Goal: Information Seeking & Learning: Check status

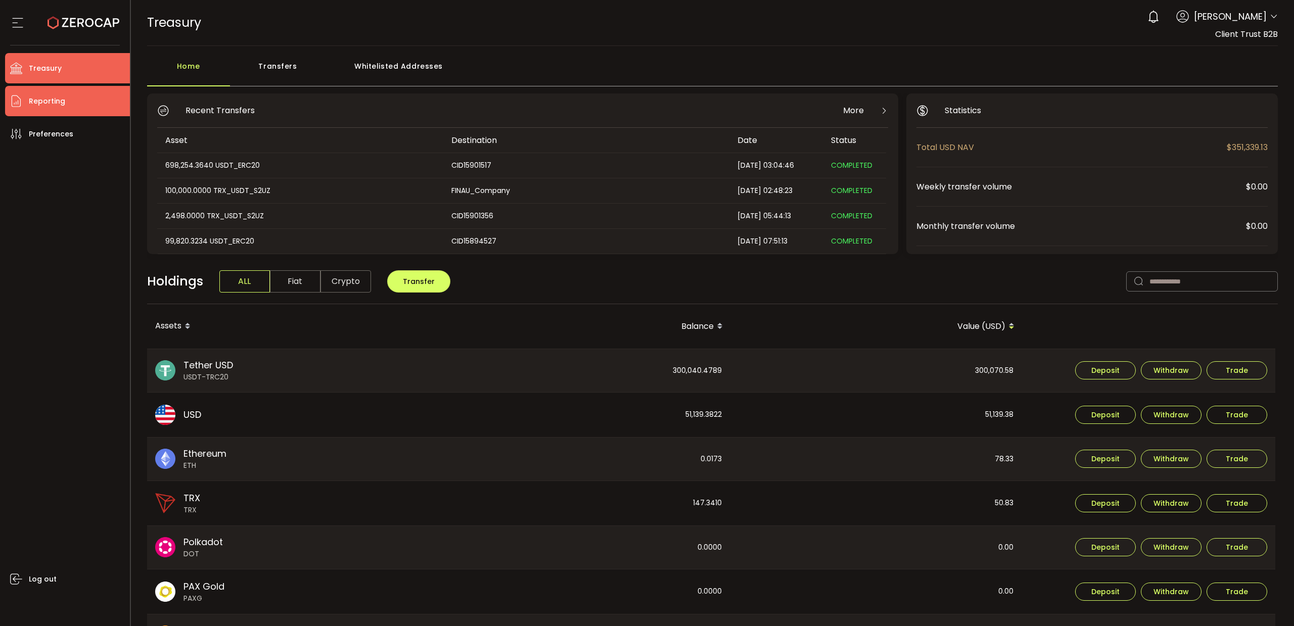
click at [52, 94] on span "Reporting" at bounding box center [47, 101] width 36 height 15
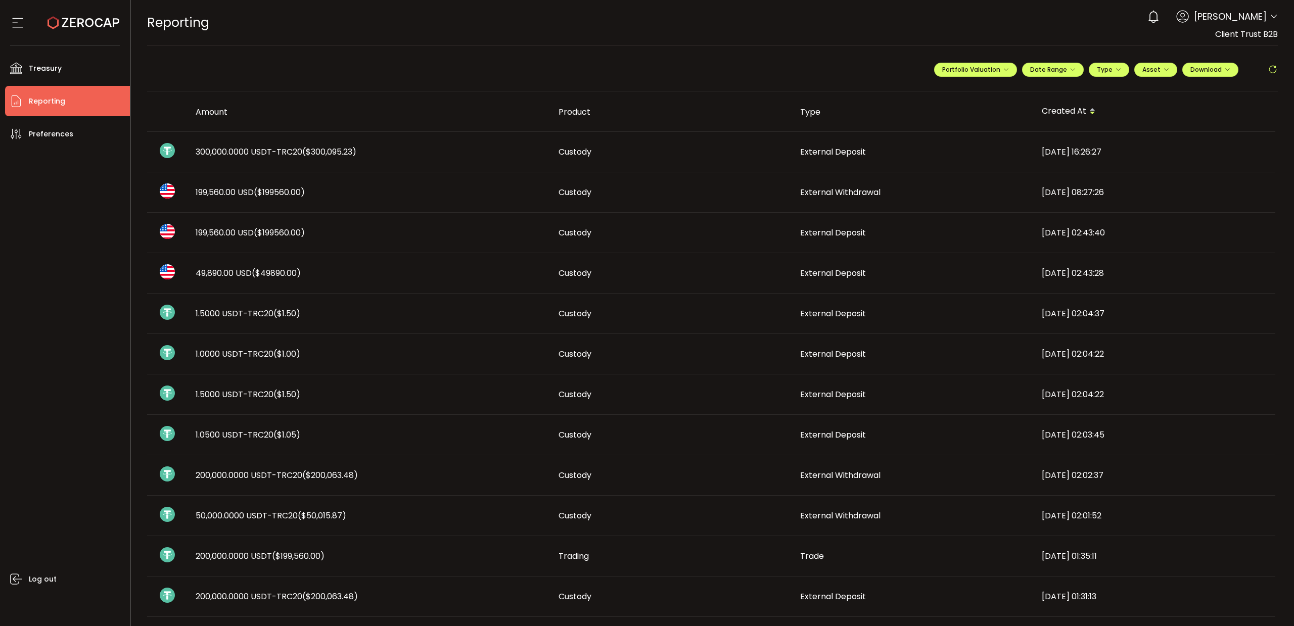
click at [257, 155] on span "300,000.0000 USDT-TRC20 ($300,095.23)" at bounding box center [276, 152] width 161 height 12
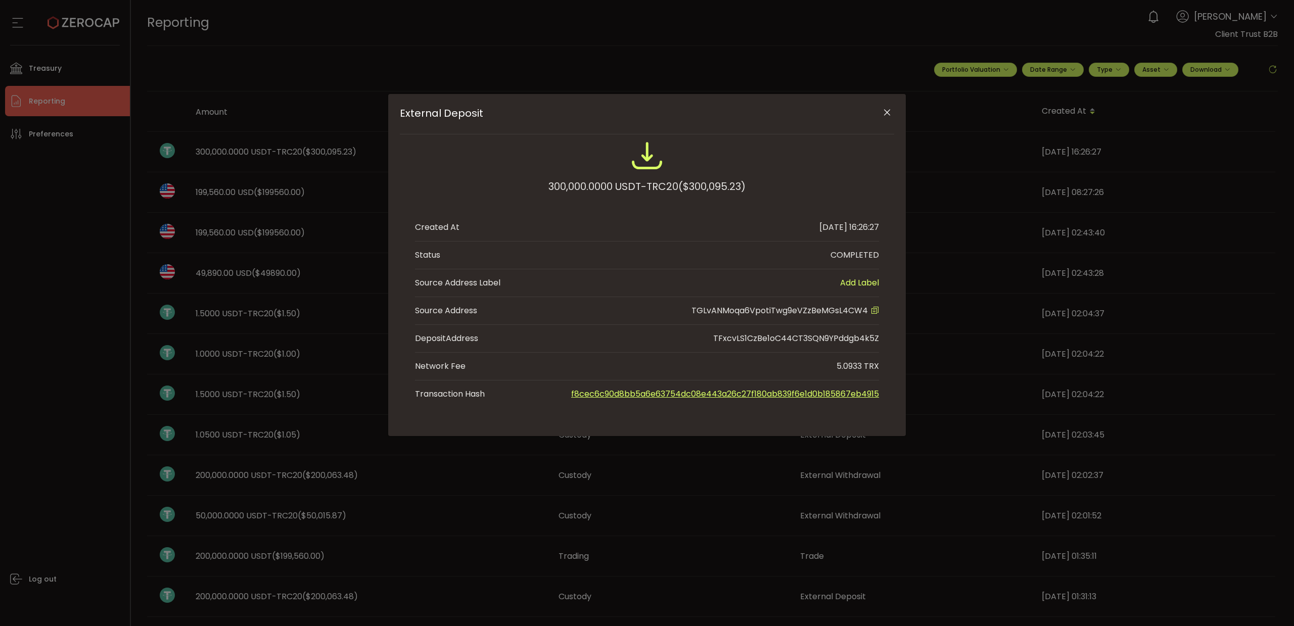
click at [886, 115] on icon "Close" at bounding box center [887, 113] width 10 height 10
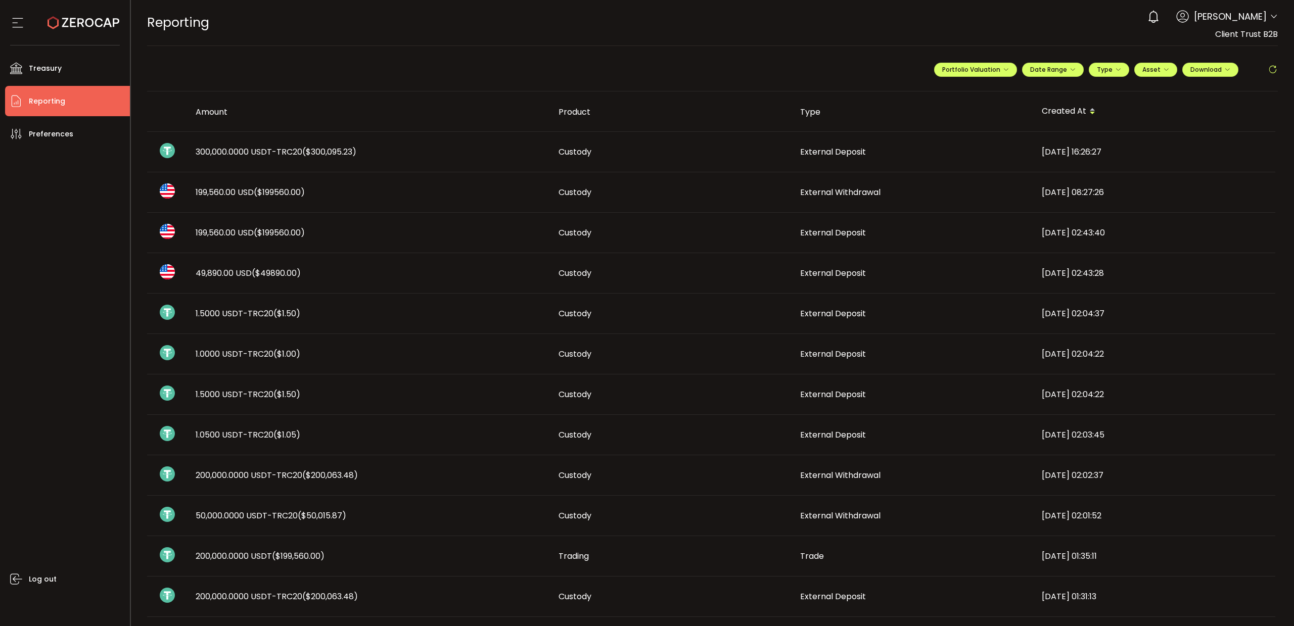
click at [230, 476] on span "200,000.0000 USDT-TRC20 ($200,063.48)" at bounding box center [277, 476] width 162 height 12
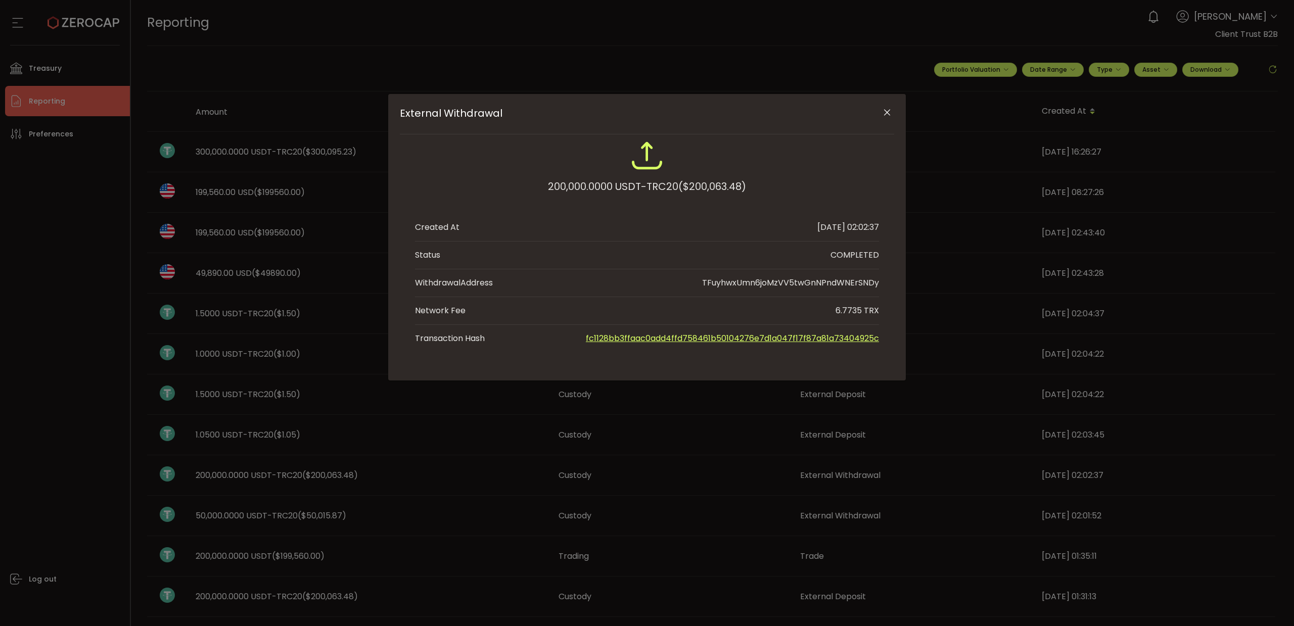
click at [884, 115] on icon "Close" at bounding box center [887, 113] width 10 height 10
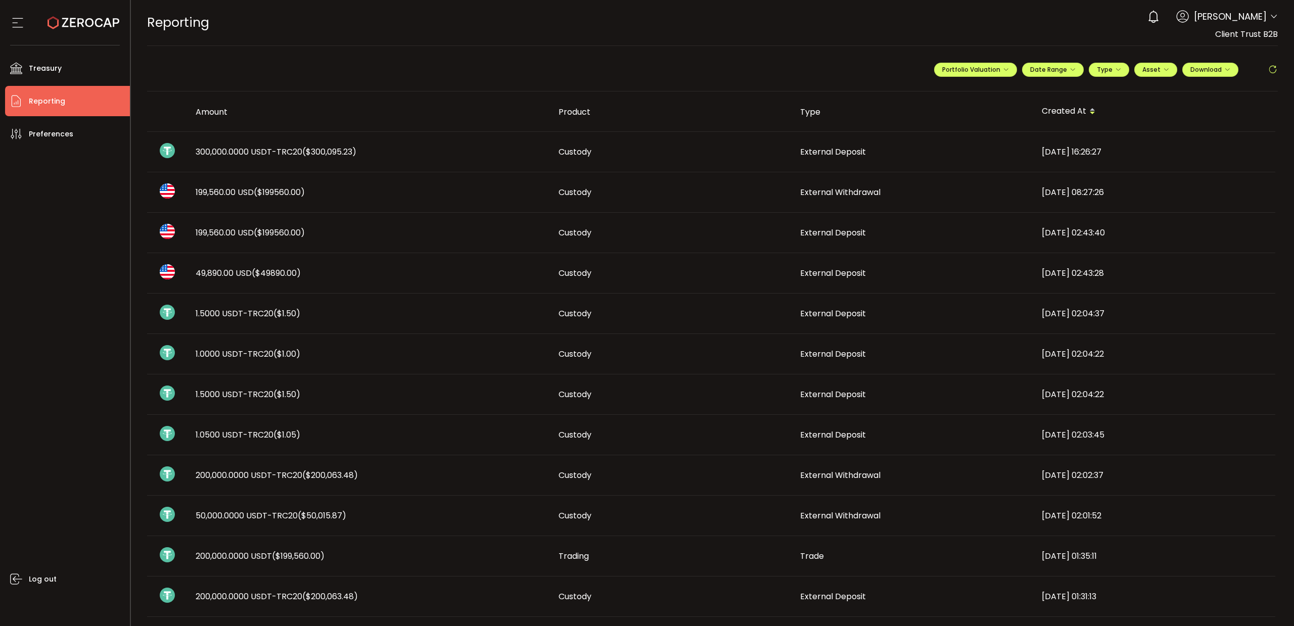
click at [245, 398] on span "1.5000 USDT-TRC20 ($1.50)" at bounding box center [248, 395] width 105 height 12
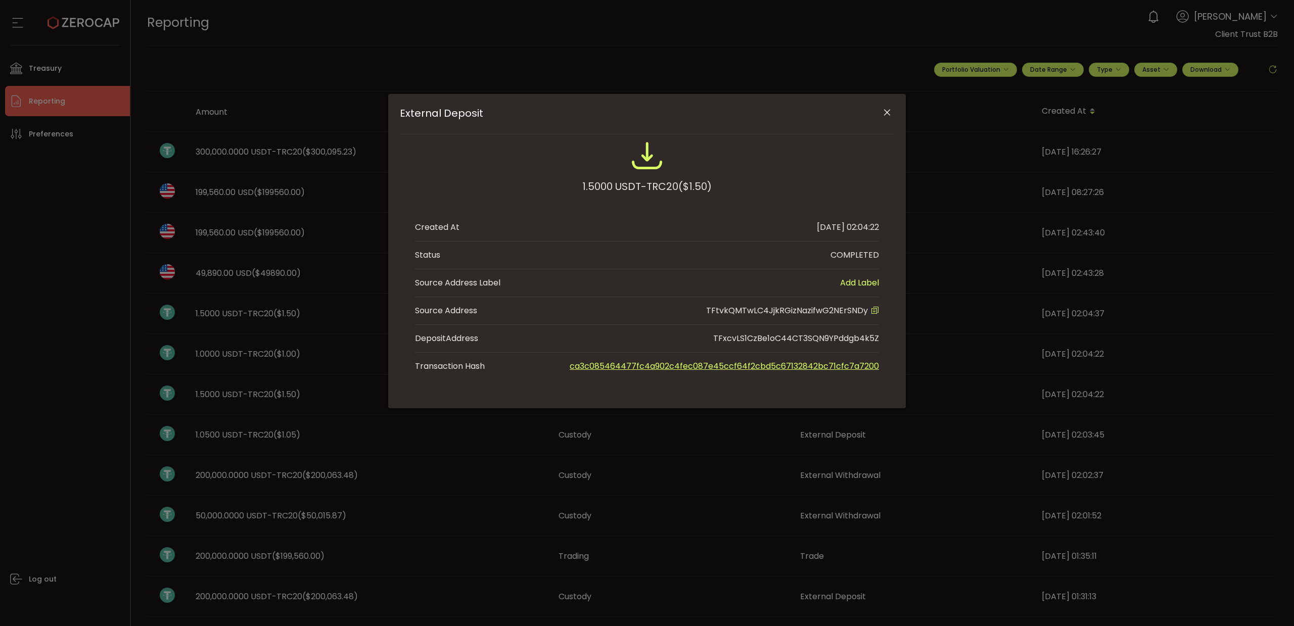
click at [887, 115] on icon "Close" at bounding box center [887, 113] width 10 height 10
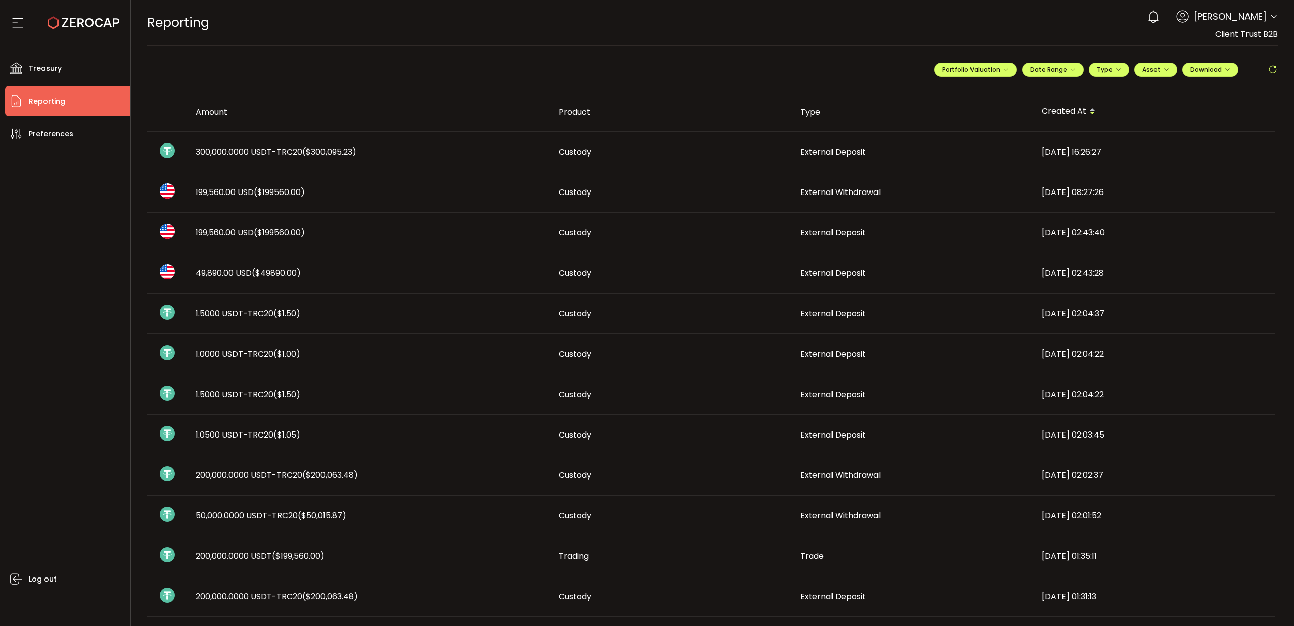
click at [212, 352] on span "1.0000 USDT-TRC20 ($1.00)" at bounding box center [248, 354] width 105 height 12
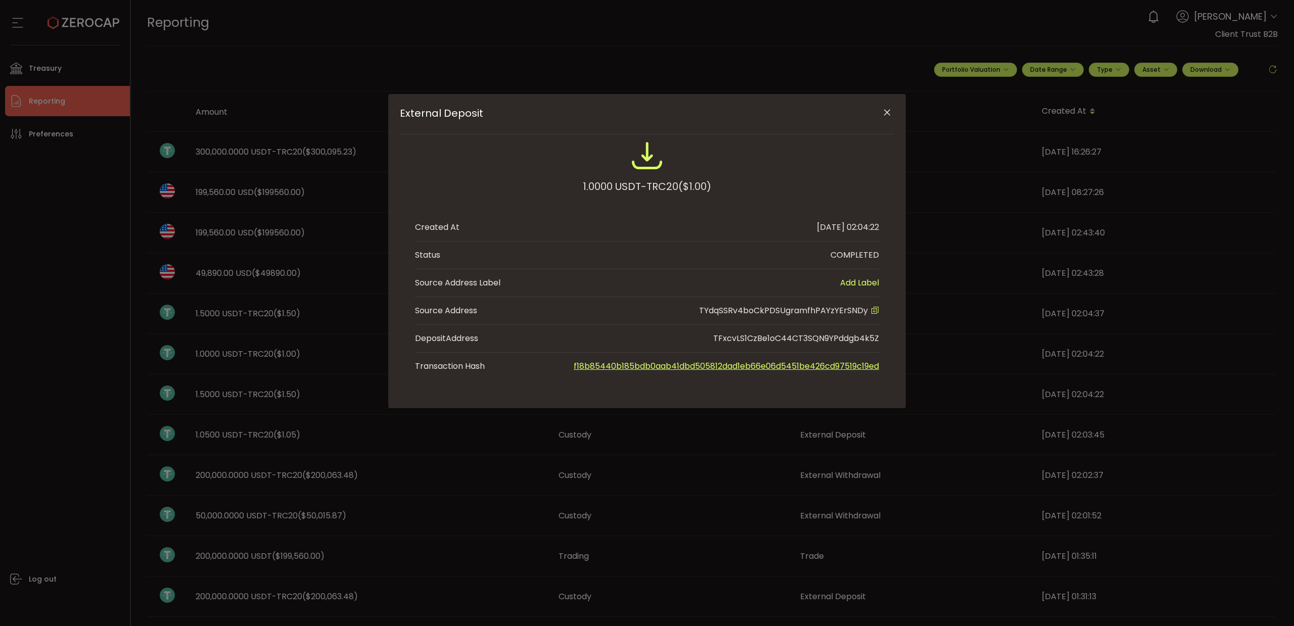
click at [886, 117] on icon "Close" at bounding box center [887, 113] width 10 height 10
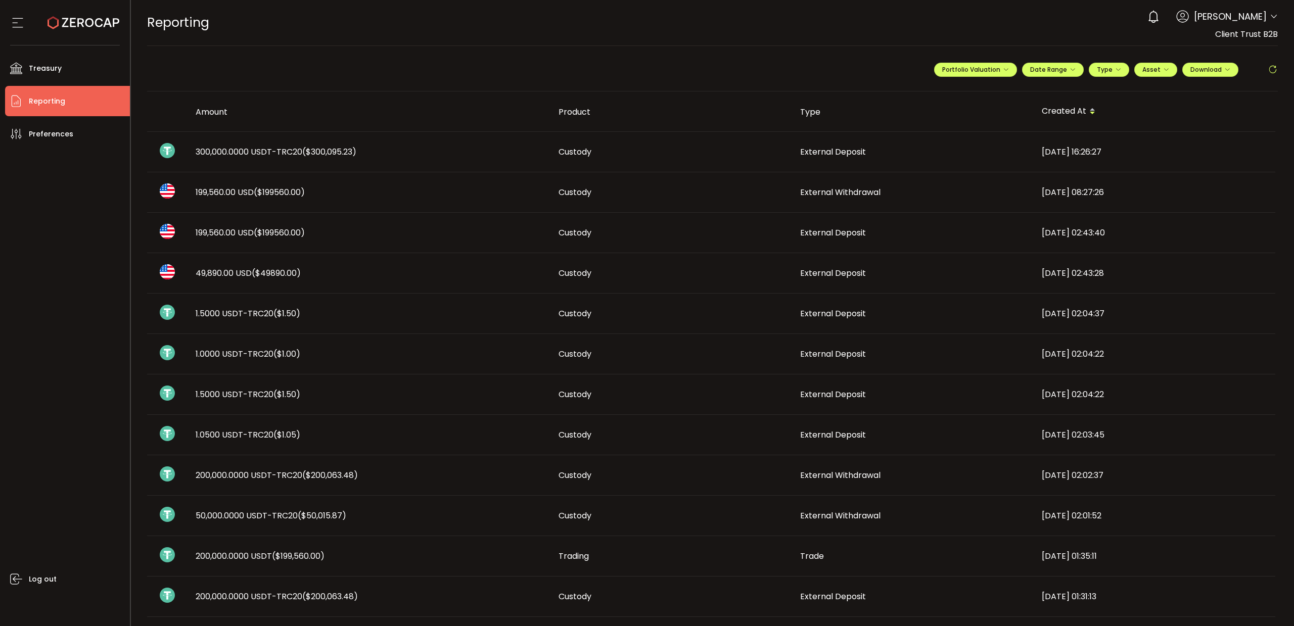
click at [216, 316] on span "1.5000 USDT-TRC20 ($1.50)" at bounding box center [248, 314] width 105 height 12
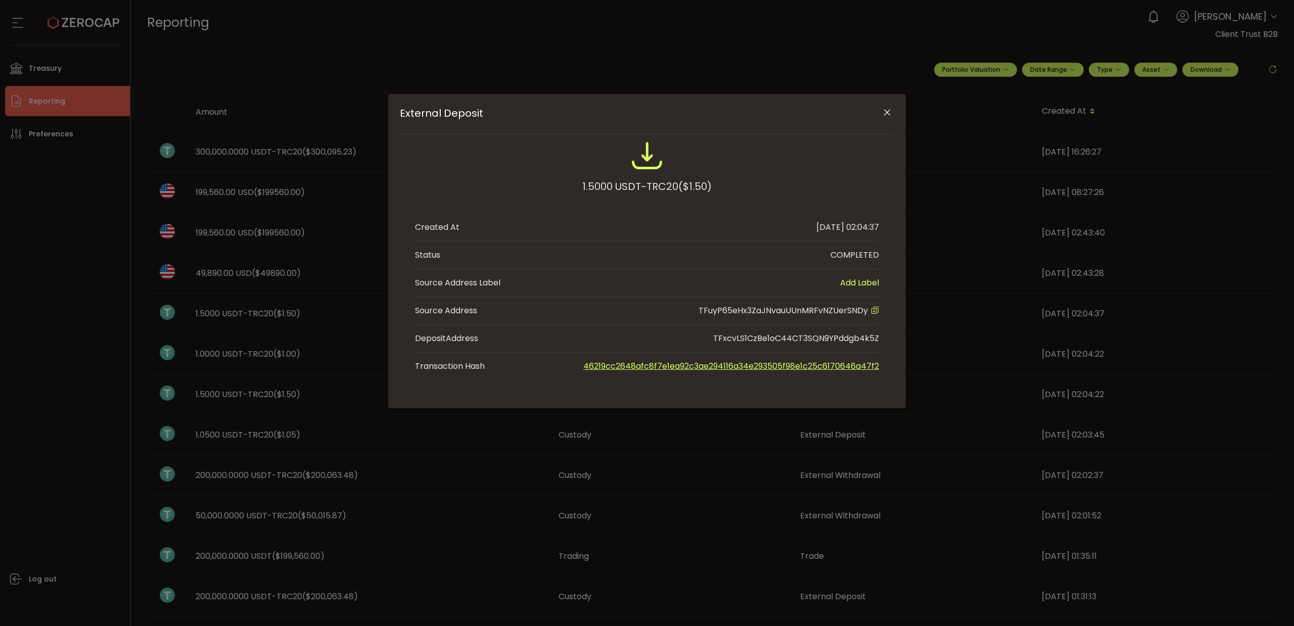
click at [888, 109] on icon "Close" at bounding box center [887, 113] width 10 height 10
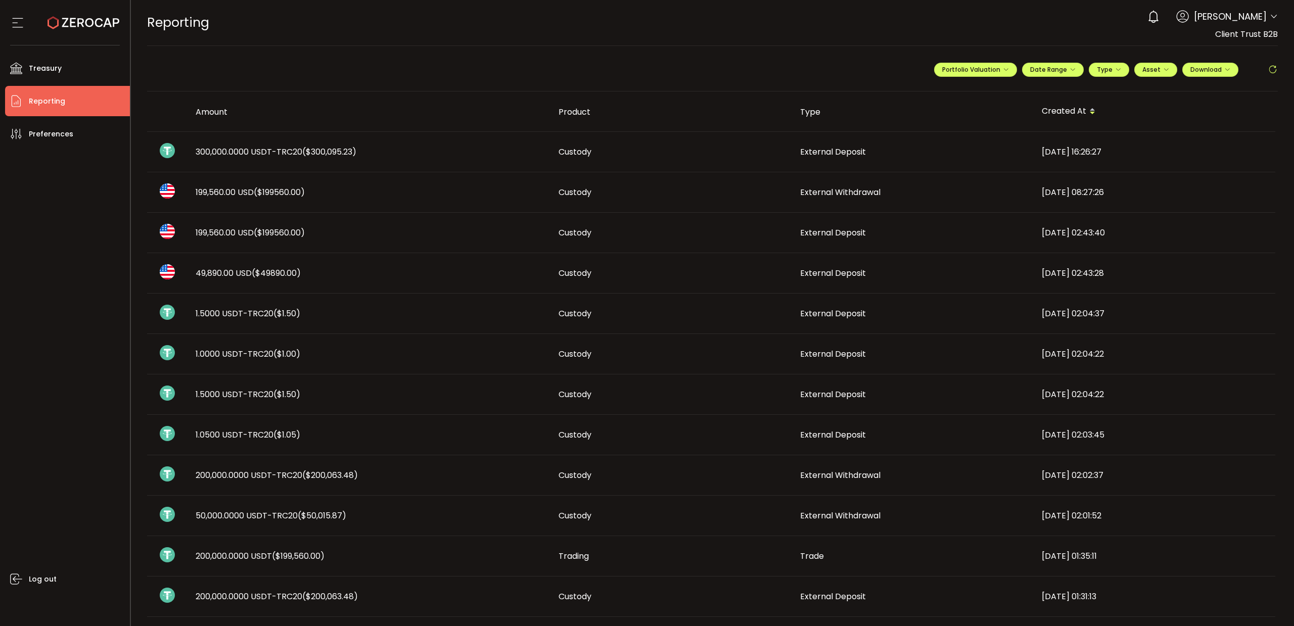
click at [270, 314] on span "1.5000 USDT-TRC20 ($1.50)" at bounding box center [248, 314] width 105 height 12
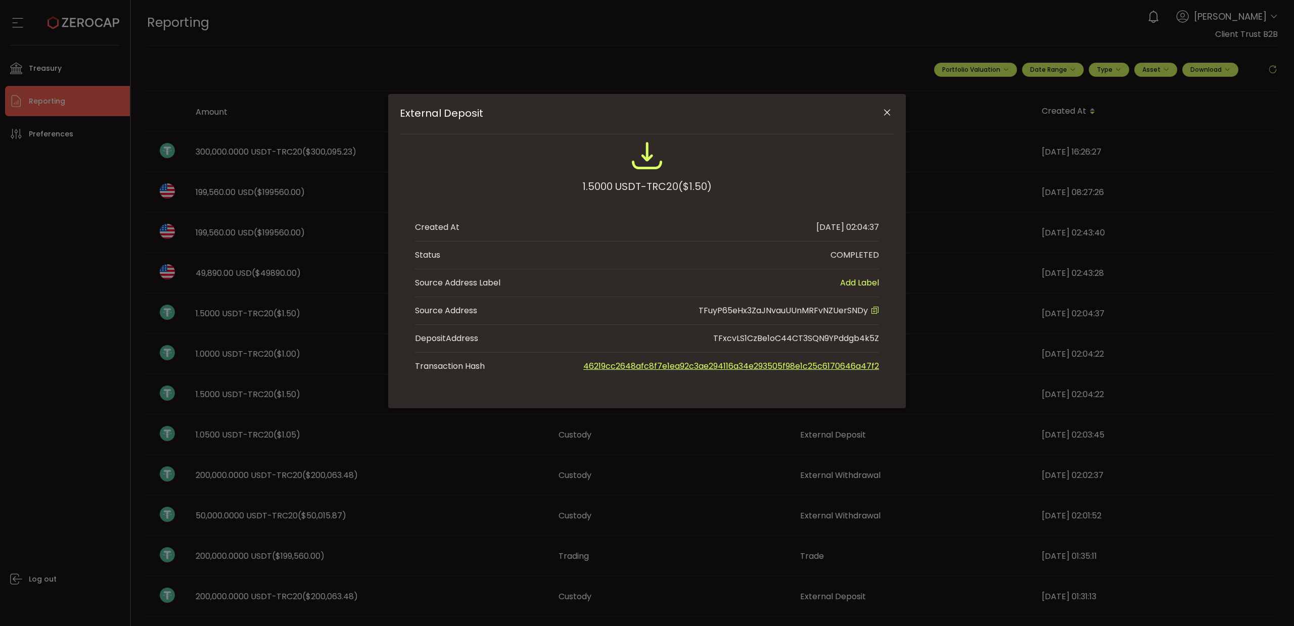
click at [874, 308] on icon "External Deposit" at bounding box center [875, 310] width 8 height 8
click at [888, 109] on icon "Close" at bounding box center [887, 113] width 10 height 10
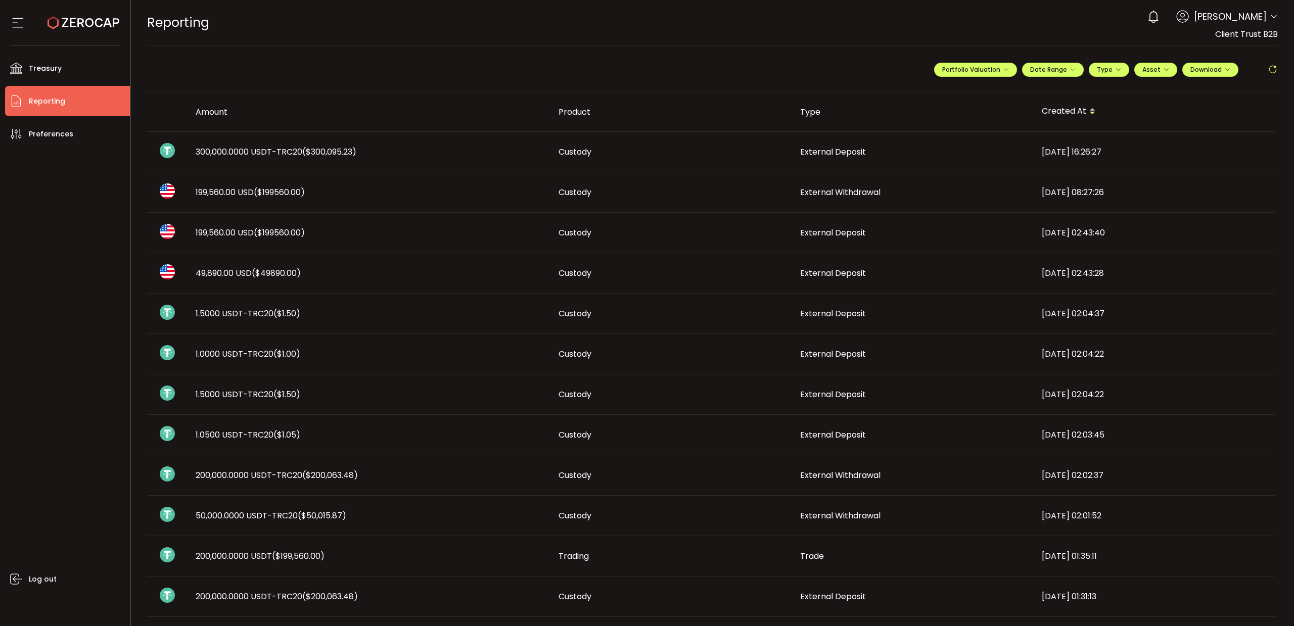
click at [277, 239] on td "199,560.00 USD ($199560.00)" at bounding box center [369, 233] width 363 height 40
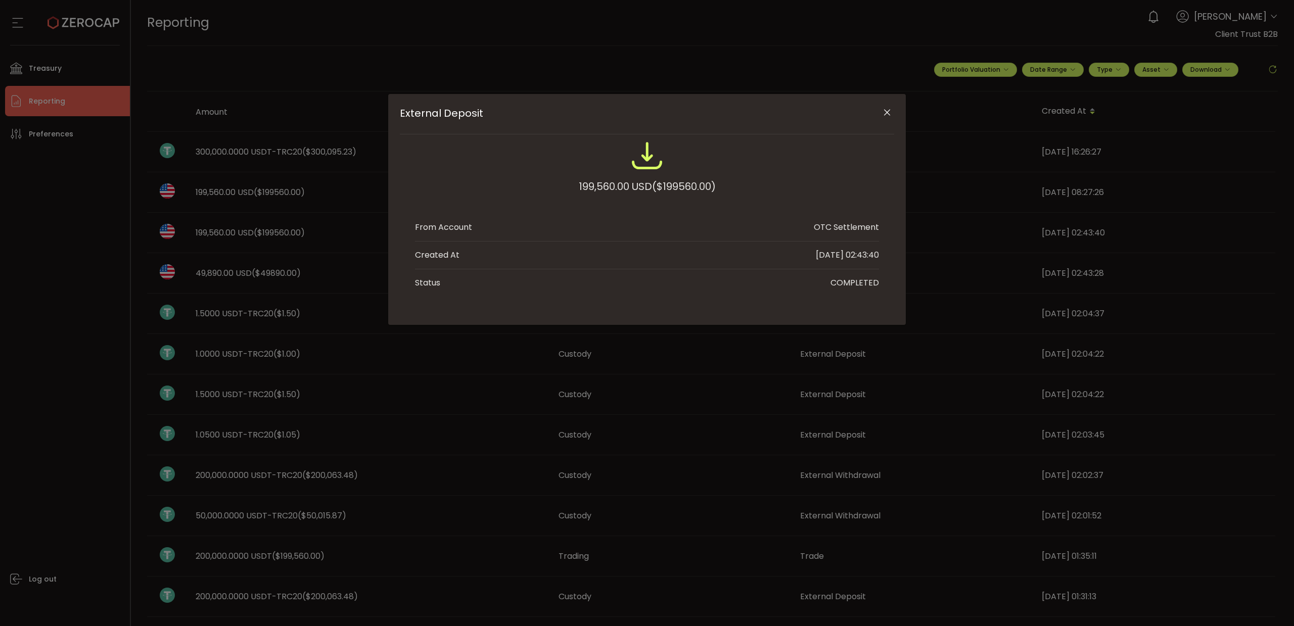
click at [891, 112] on icon "Close" at bounding box center [887, 113] width 10 height 10
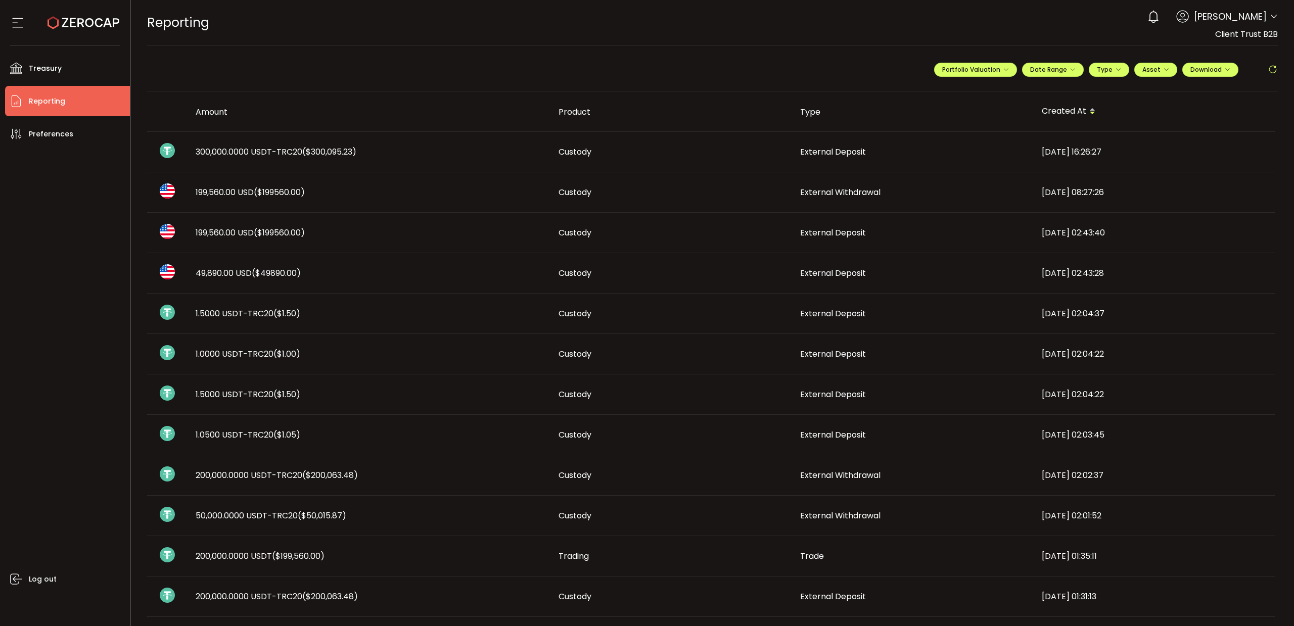
click at [250, 480] on span "200,000.0000 USDT-TRC20 ($200,063.48)" at bounding box center [277, 476] width 162 height 12
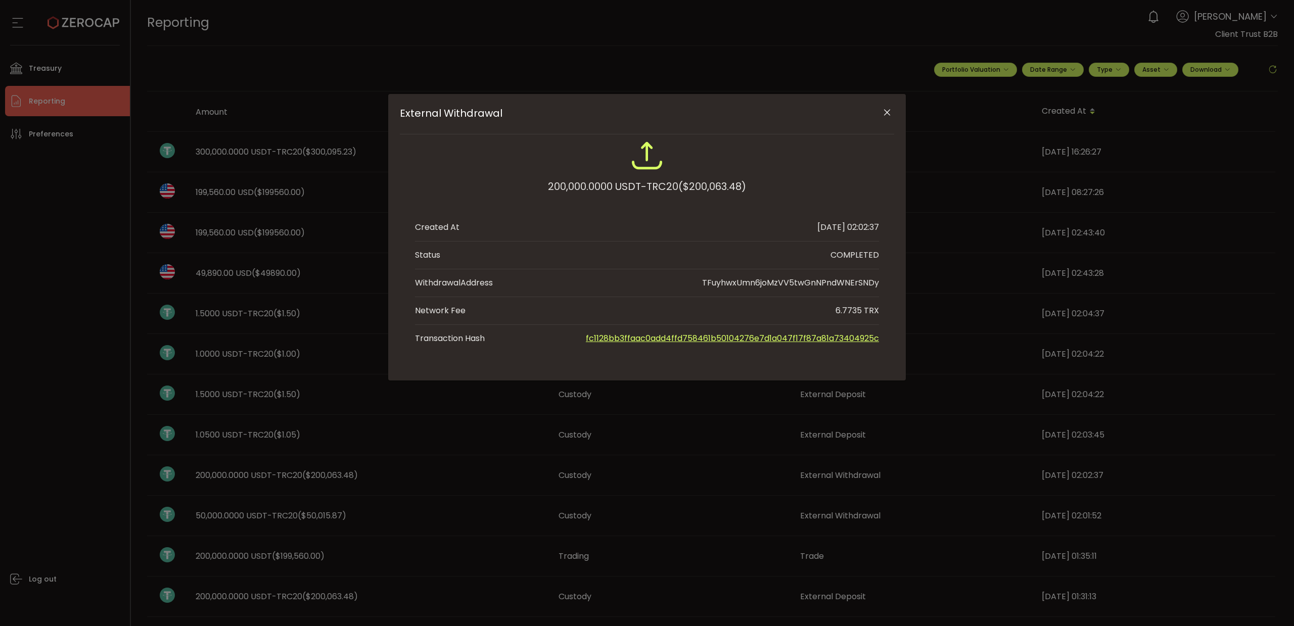
click at [888, 112] on icon "Close" at bounding box center [887, 113] width 10 height 10
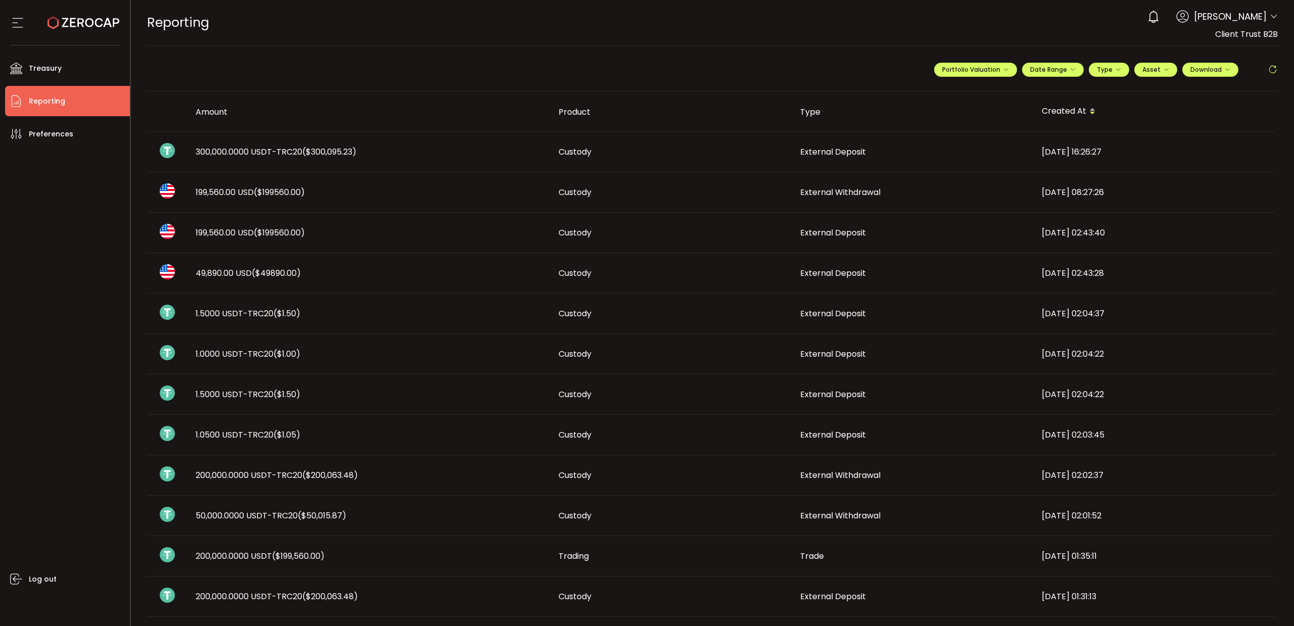
click at [273, 558] on span "200,000.0000 USDT ($199,560.00)" at bounding box center [260, 556] width 129 height 12
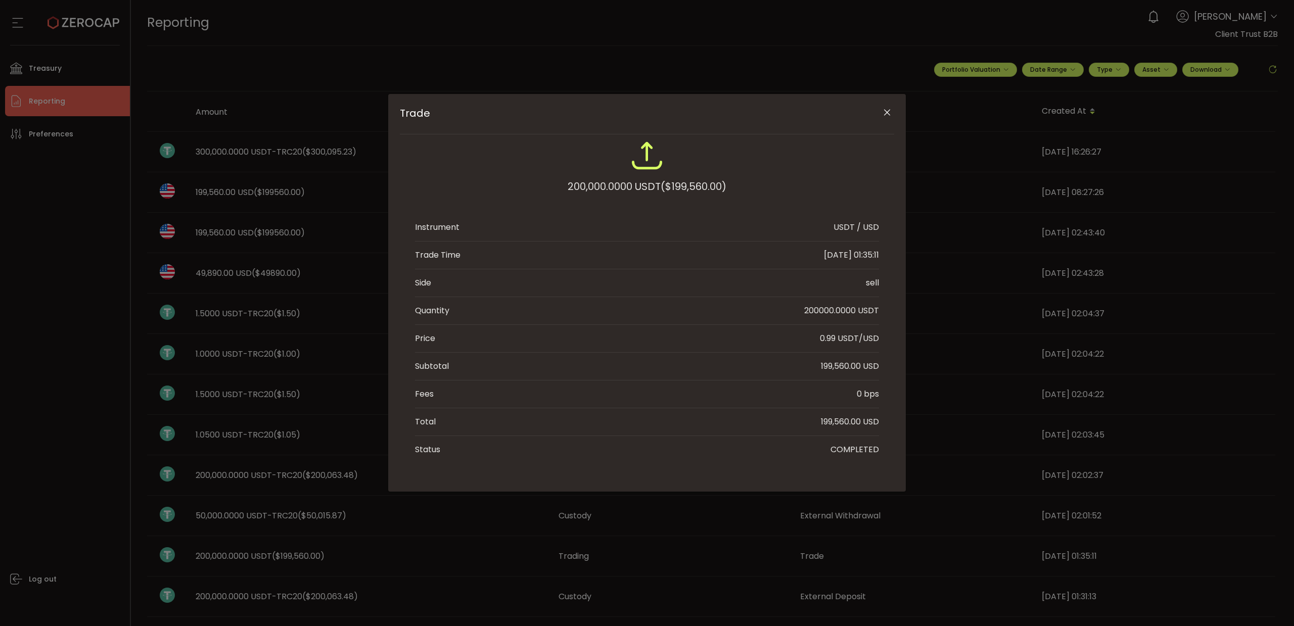
click at [886, 114] on icon "Close" at bounding box center [887, 113] width 10 height 10
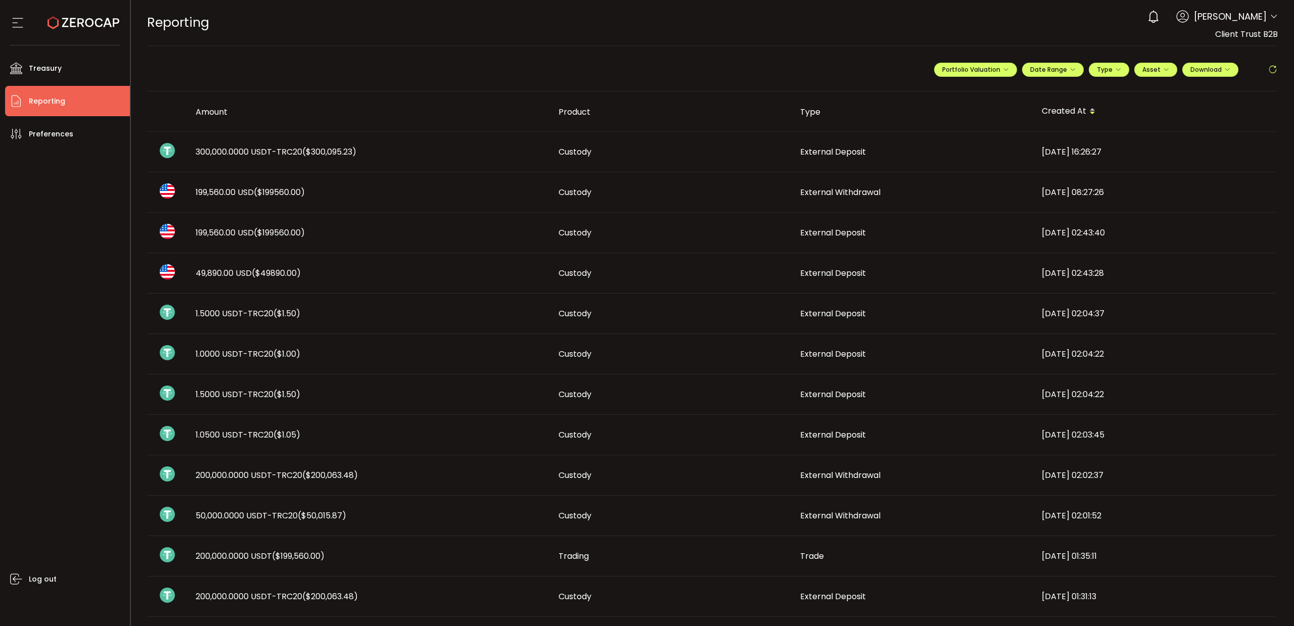
scroll to position [63, 0]
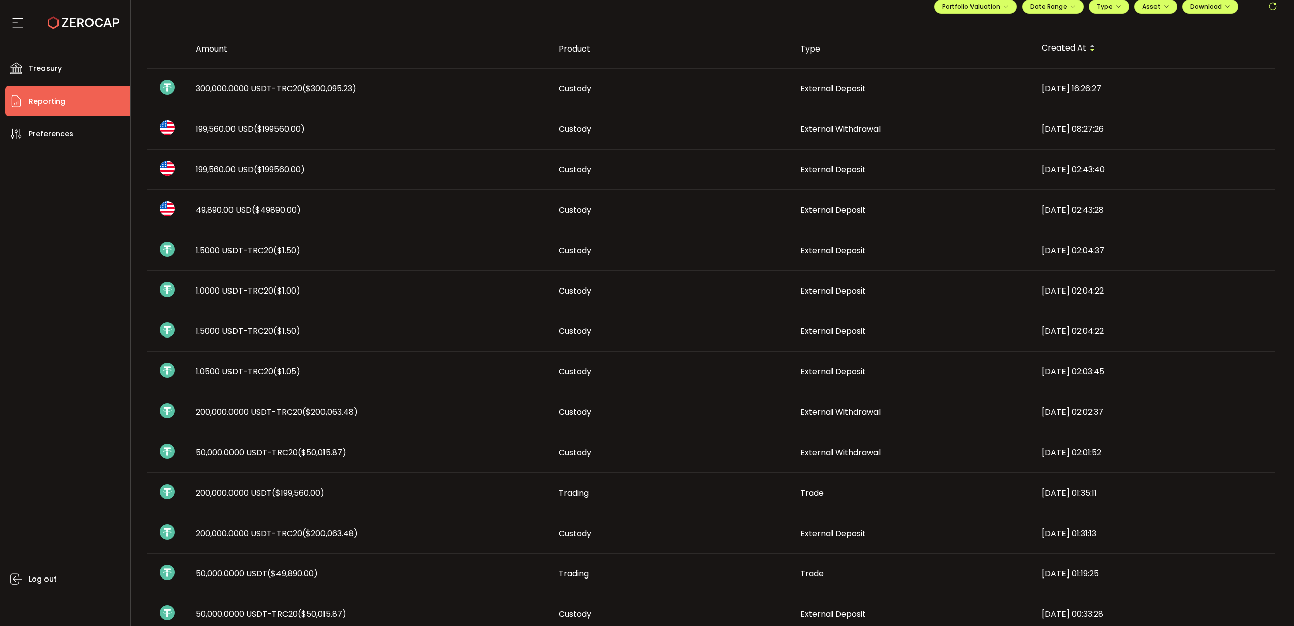
click at [261, 530] on span "200,000.0000 USDT-TRC20 ($200,063.48)" at bounding box center [277, 534] width 162 height 12
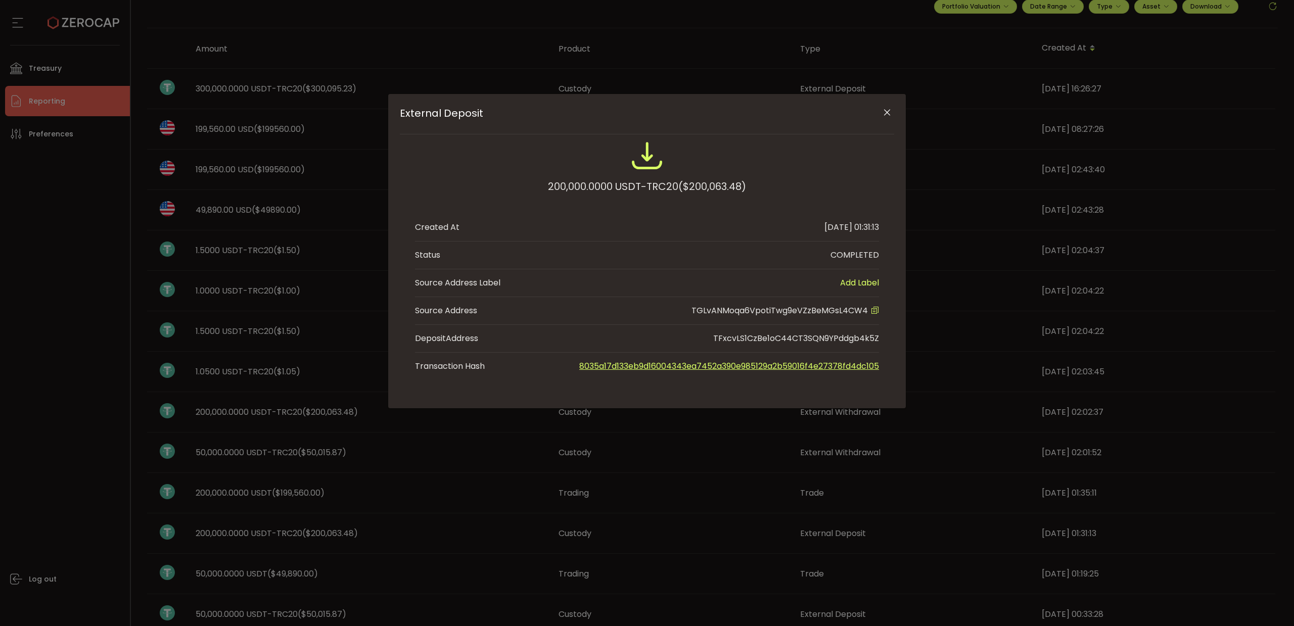
click at [889, 112] on icon "Close" at bounding box center [887, 113] width 10 height 10
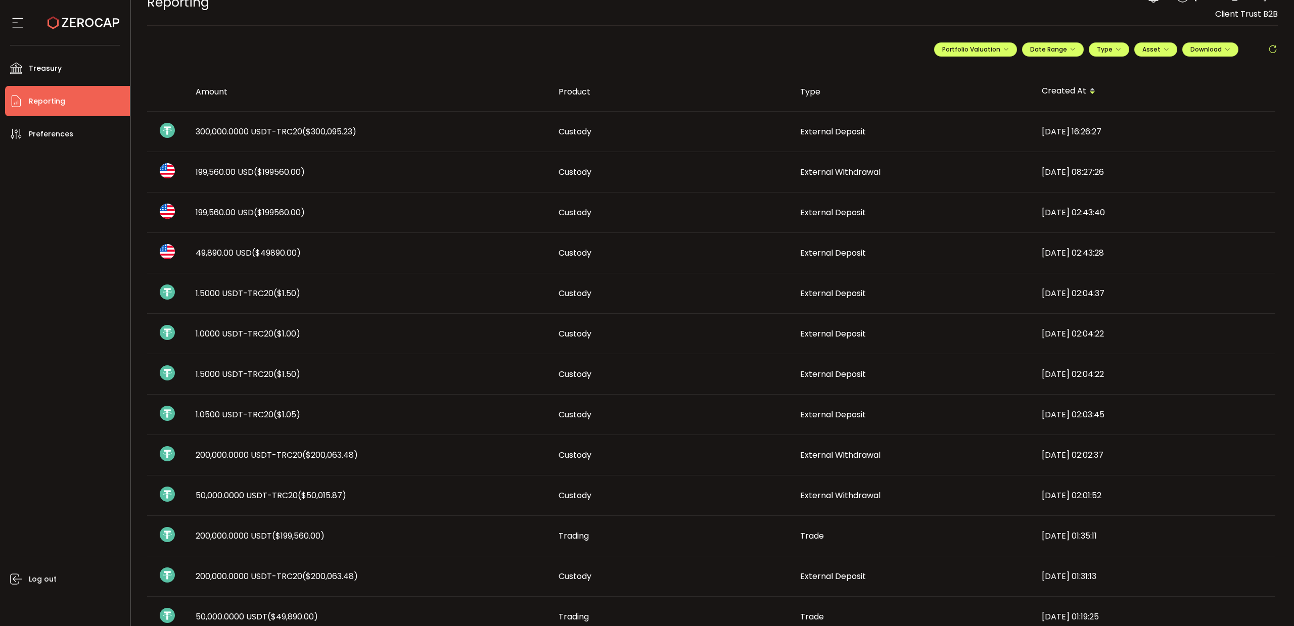
scroll to position [0, 0]
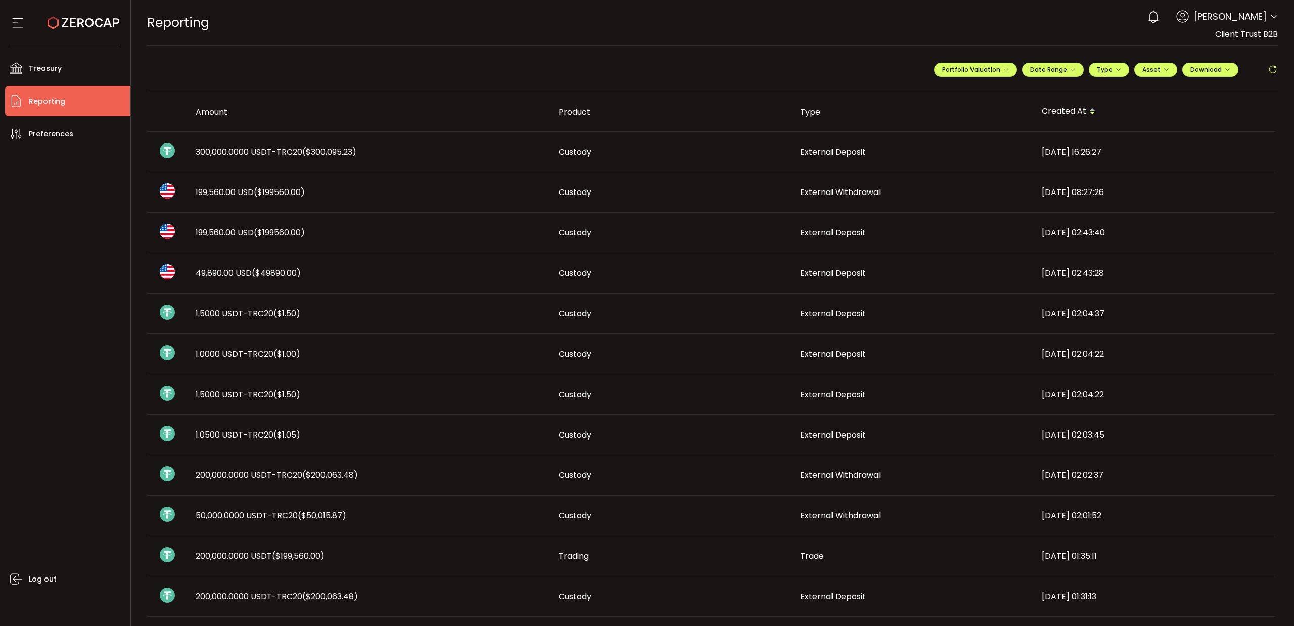
click at [261, 153] on span "300,000.0000 USDT-TRC20 ($300,095.23)" at bounding box center [276, 152] width 161 height 12
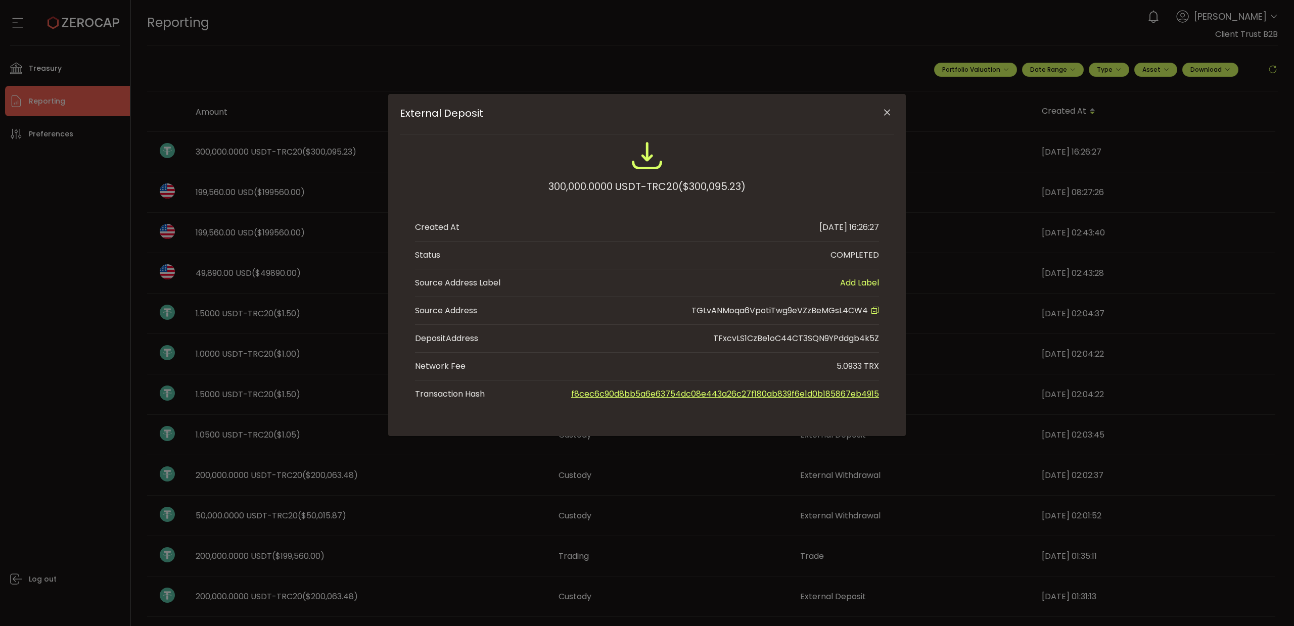
click at [885, 114] on icon "Close" at bounding box center [887, 113] width 10 height 10
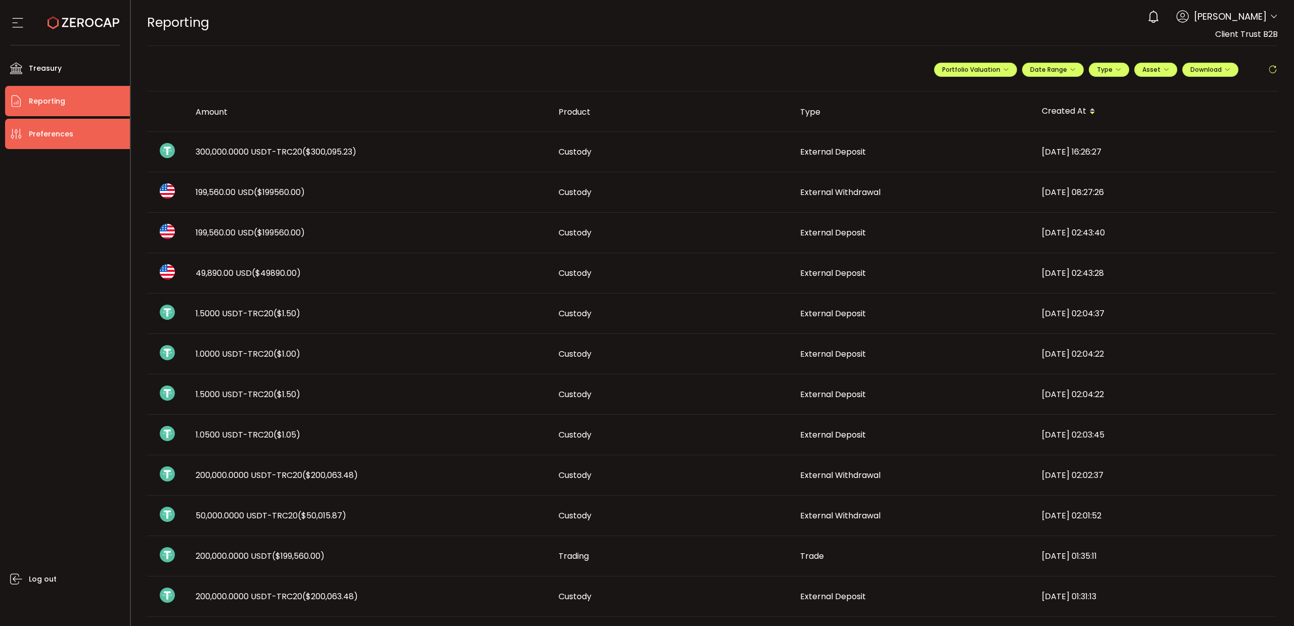
click at [48, 130] on span "Preferences" at bounding box center [51, 134] width 44 height 15
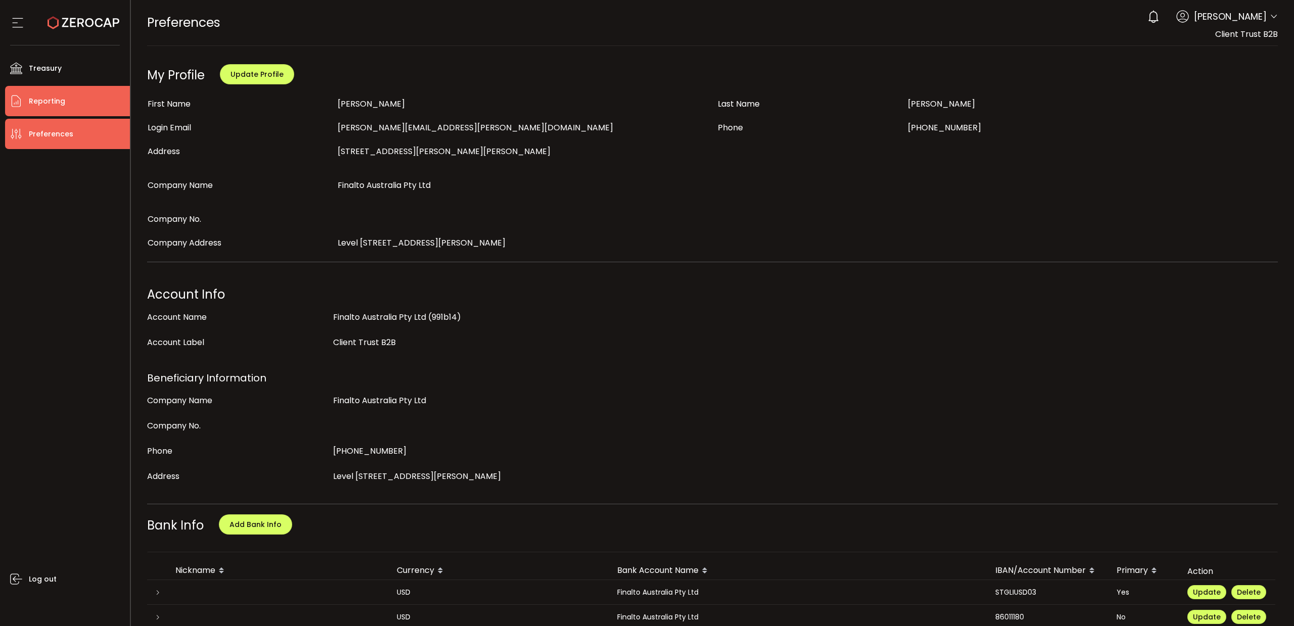
click at [57, 97] on span "Reporting" at bounding box center [47, 101] width 36 height 15
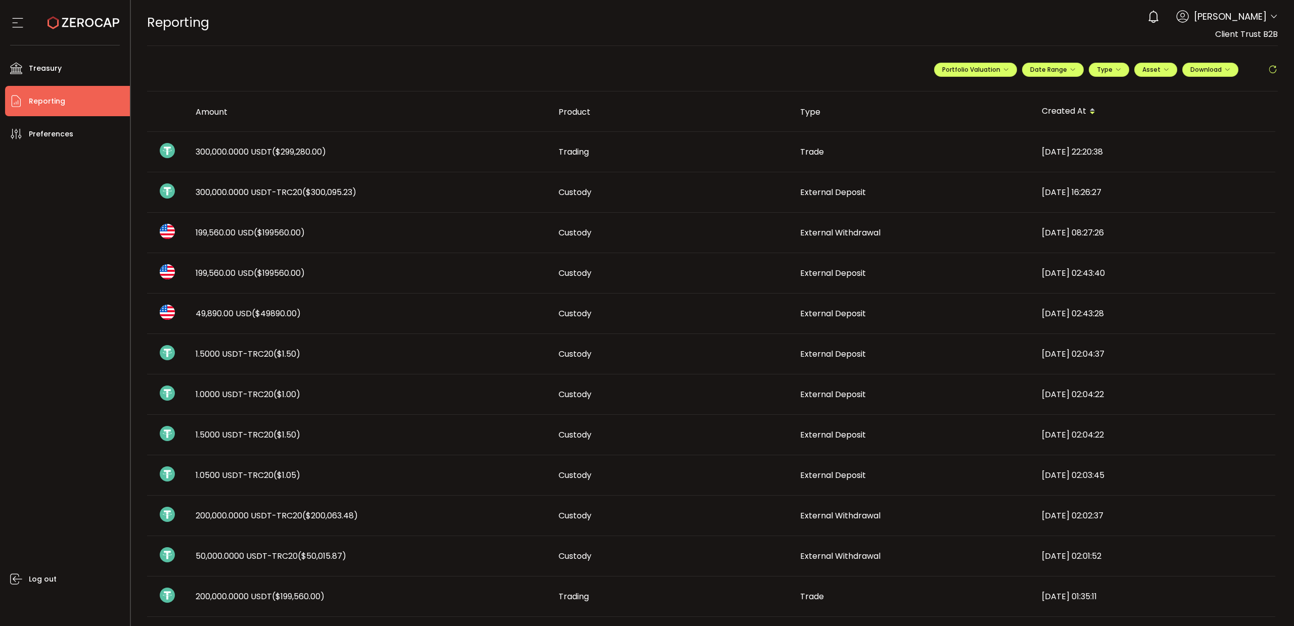
click at [273, 157] on span "300,000.0000 USDT ($299,280.00)" at bounding box center [261, 152] width 130 height 12
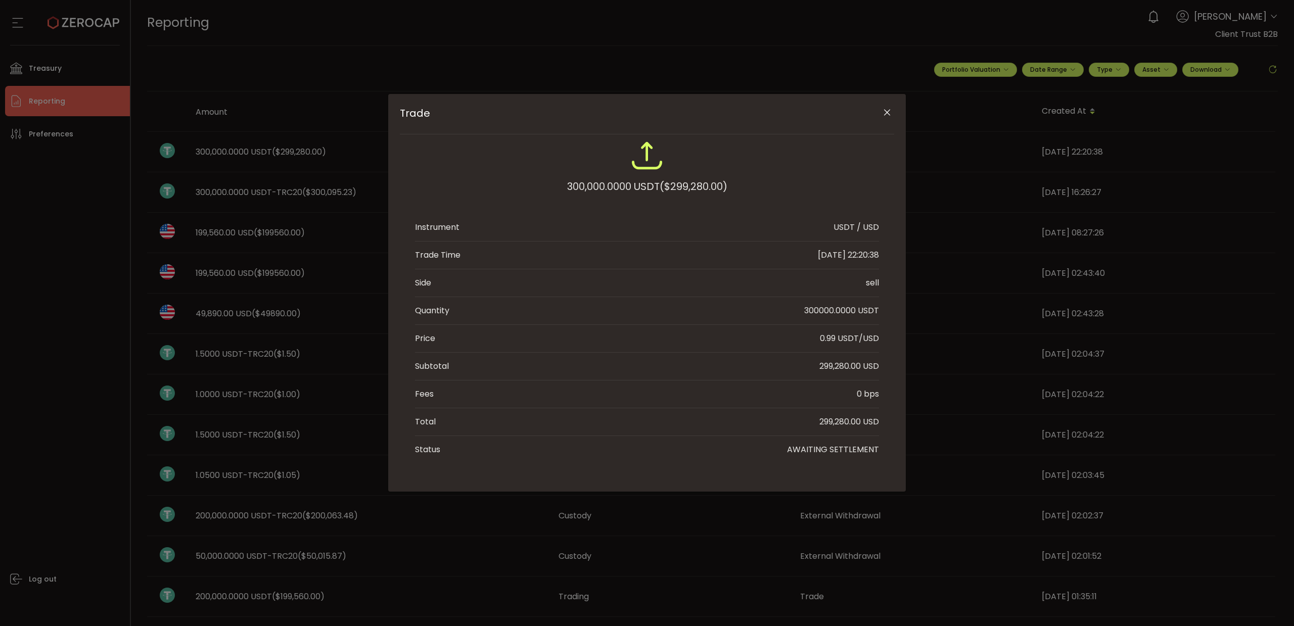
click at [889, 113] on icon "Close" at bounding box center [887, 113] width 10 height 10
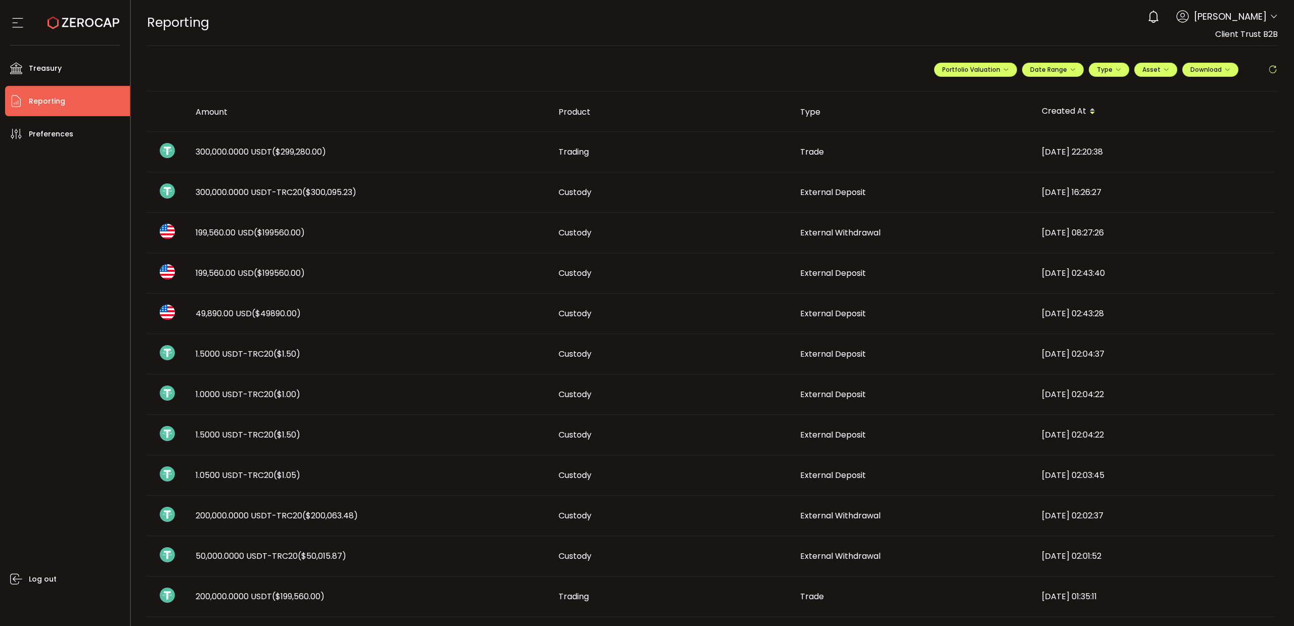
click at [258, 194] on span "300,000.0000 USDT-TRC20 ($300,095.23)" at bounding box center [276, 193] width 161 height 12
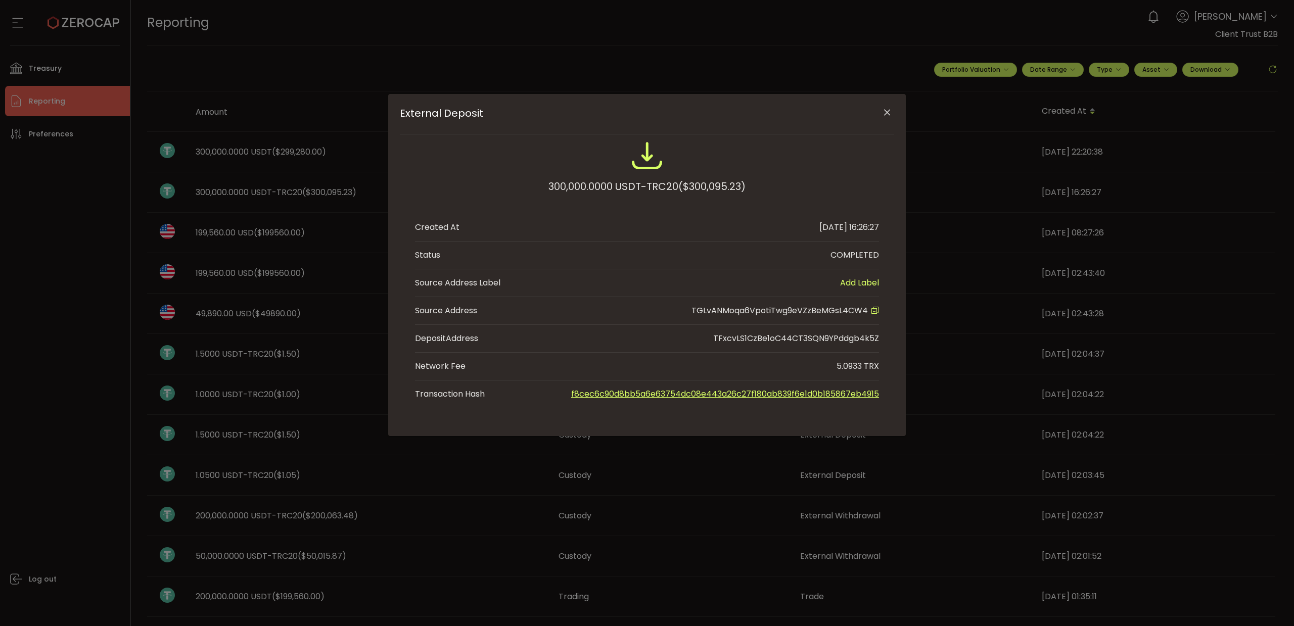
click at [886, 113] on icon "Close" at bounding box center [887, 113] width 10 height 10
